Goal: Ask a question

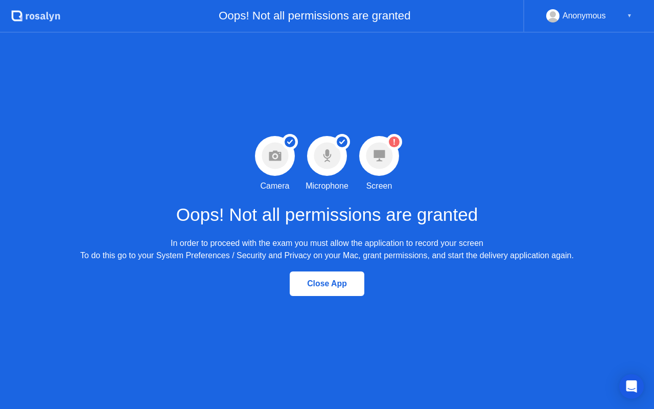
click at [390, 134] on icon "Warning Screen permission not granted" at bounding box center [394, 142] width 16 height 16
click at [244, 21] on div "Oops! Not all permissions are granted" at bounding box center [291, 16] width 463 height 33
click at [199, 243] on div "In order to proceed with the exam you must allow the application to record your…" at bounding box center [326, 249] width 493 height 25
click at [632, 382] on icon "Open Intercom Messenger" at bounding box center [631, 385] width 12 height 13
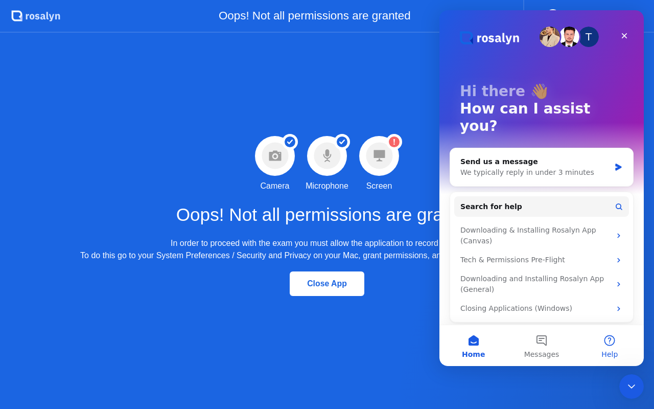
click at [608, 351] on span "Help" at bounding box center [609, 353] width 16 height 7
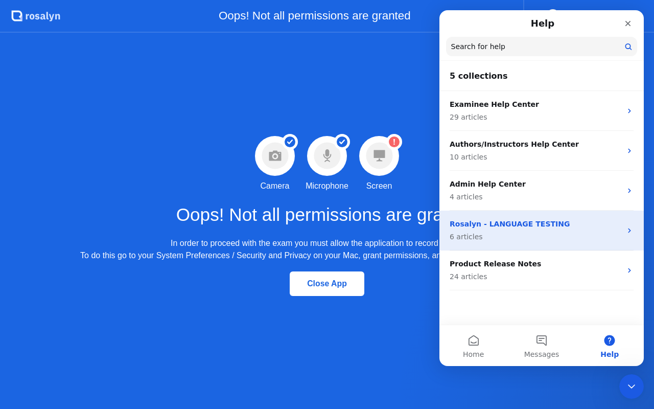
click at [634, 230] on div "[PERSON_NAME] - LANGUAGE TESTING 6 articles" at bounding box center [541, 230] width 204 height 40
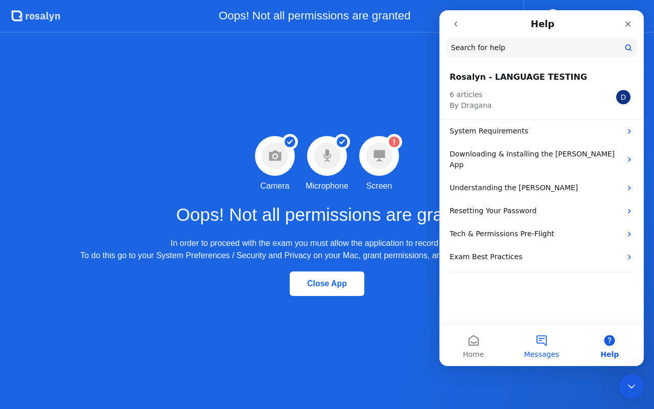
click at [557, 357] on span "Messages" at bounding box center [541, 353] width 35 height 7
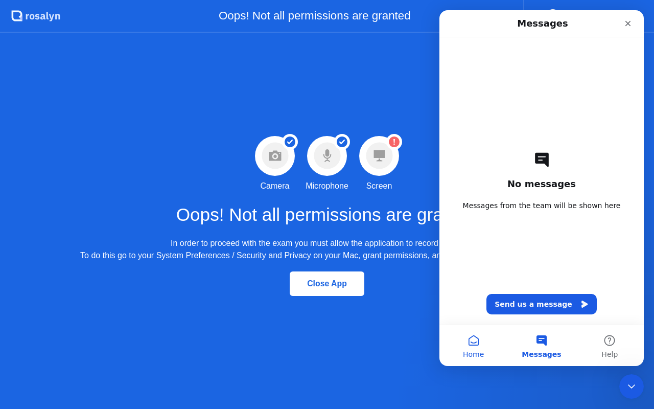
click at [473, 336] on button "Home" at bounding box center [473, 345] width 68 height 41
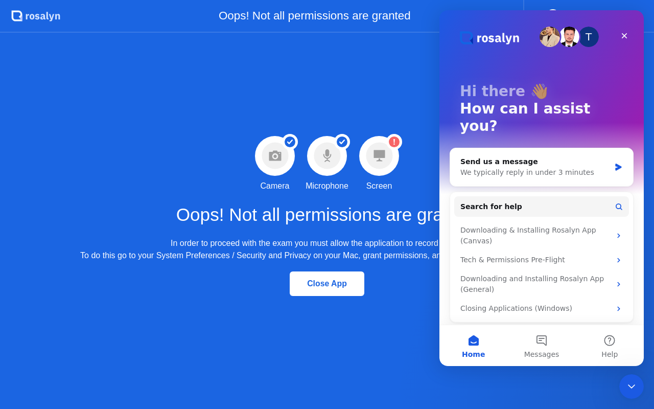
click at [343, 279] on div "Close App" at bounding box center [327, 283] width 68 height 9
